Goal: Find specific page/section: Find specific page/section

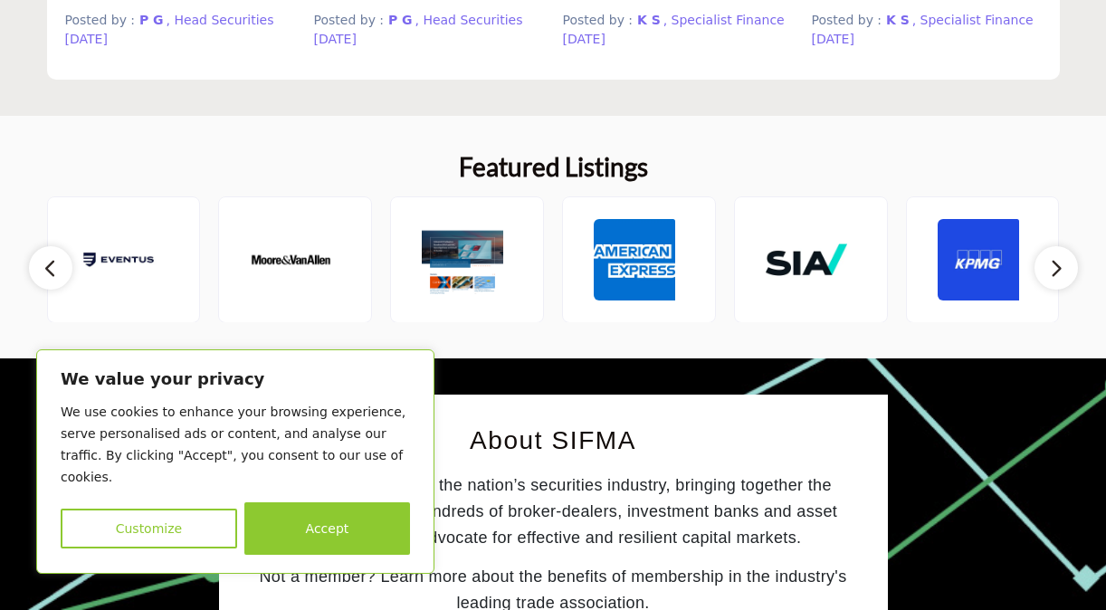
scroll to position [1974, 0]
click at [992, 262] on img at bounding box center [978, 259] width 81 height 81
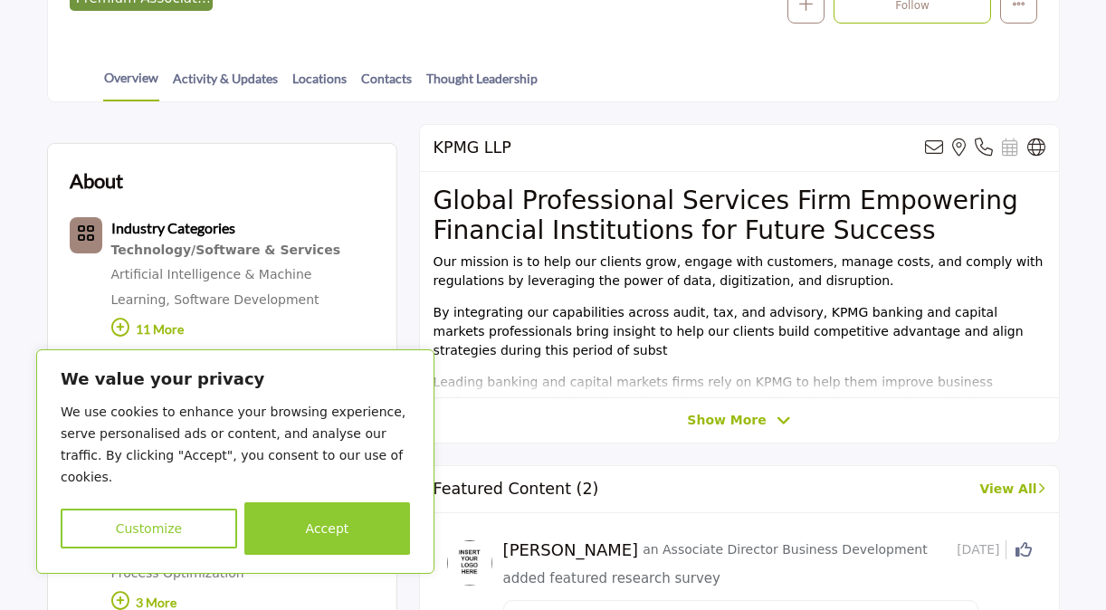
scroll to position [415, 0]
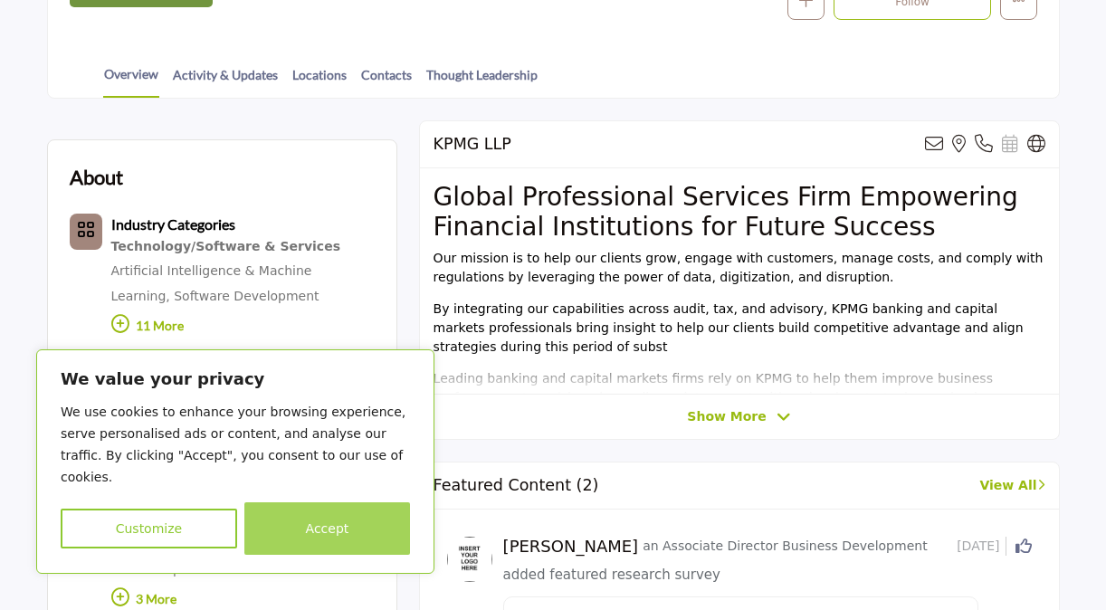
click at [337, 521] on button "Accept" at bounding box center [327, 528] width 166 height 53
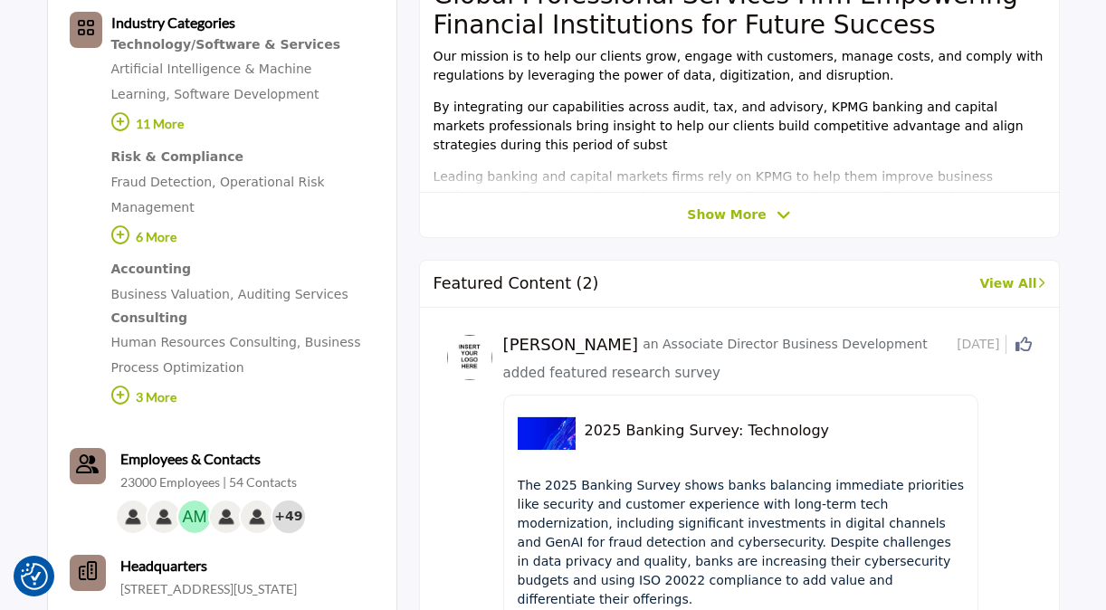
scroll to position [604, 0]
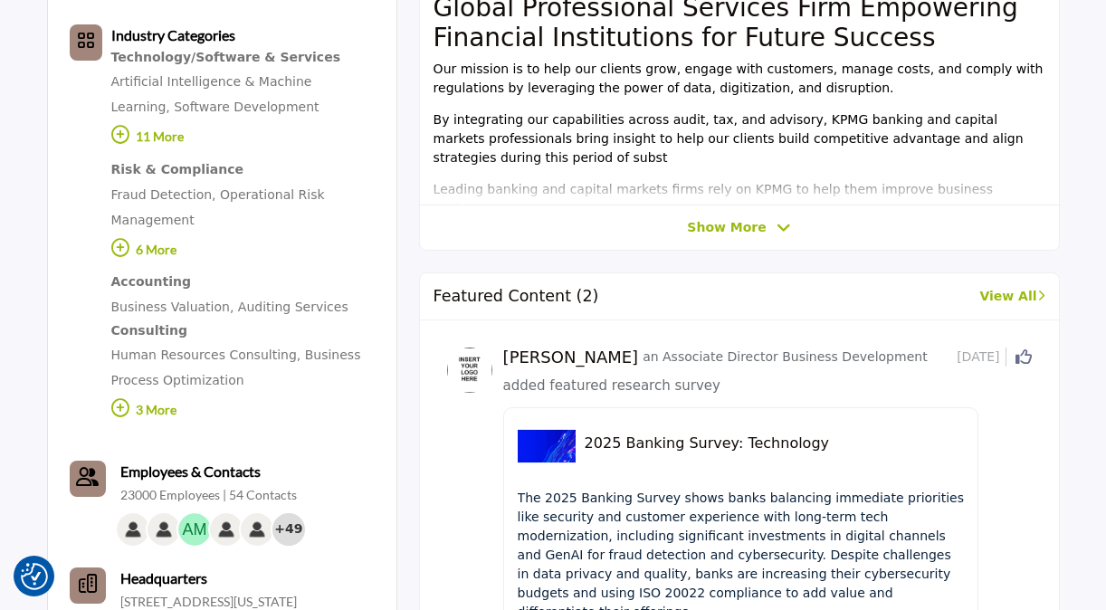
click at [163, 248] on p "6 More" at bounding box center [242, 252] width 263 height 39
